Goal: Find specific page/section: Find specific page/section

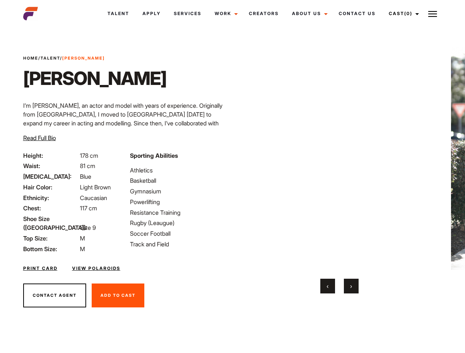
click at [402, 14] on link "Cast (0)" at bounding box center [402, 14] width 41 height 20
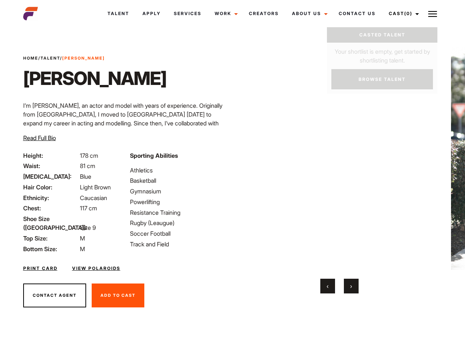
click at [433, 14] on img at bounding box center [432, 14] width 9 height 9
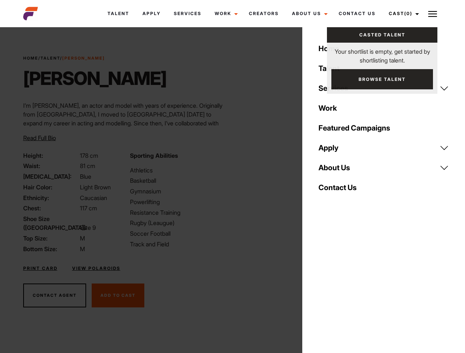
click at [339, 170] on video "Your browser does not support the video tag." at bounding box center [339, 158] width 179 height 223
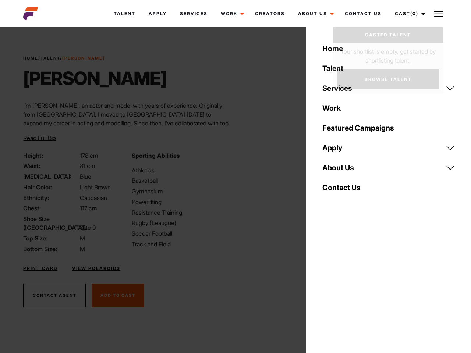
click at [232, 159] on div "Sporting Abilities Athletics Basketball Gymnasium Powerlifting Resistance Train…" at bounding box center [181, 202] width 108 height 102
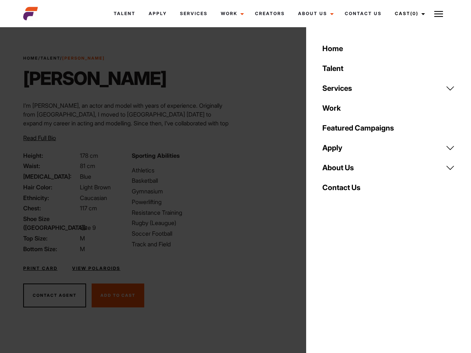
click at [328, 286] on div "Home Talent Services Talent Casting Photography Videography Creative Hair and M…" at bounding box center [388, 176] width 165 height 353
click at [351, 286] on div "Home Talent Services Talent Casting Photography Videography Creative Hair and M…" at bounding box center [388, 176] width 165 height 353
